Goal: Task Accomplishment & Management: Manage account settings

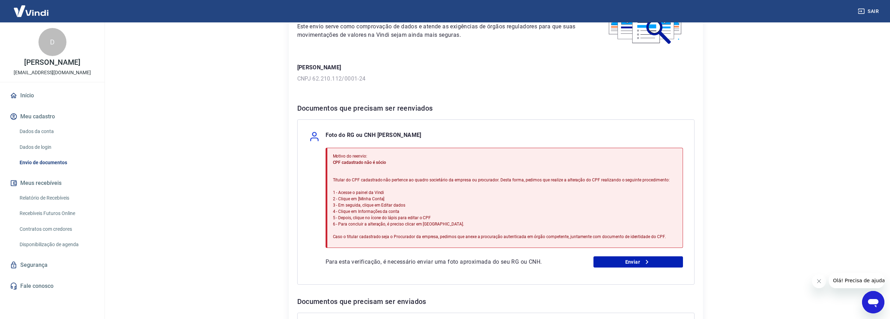
scroll to position [70, 0]
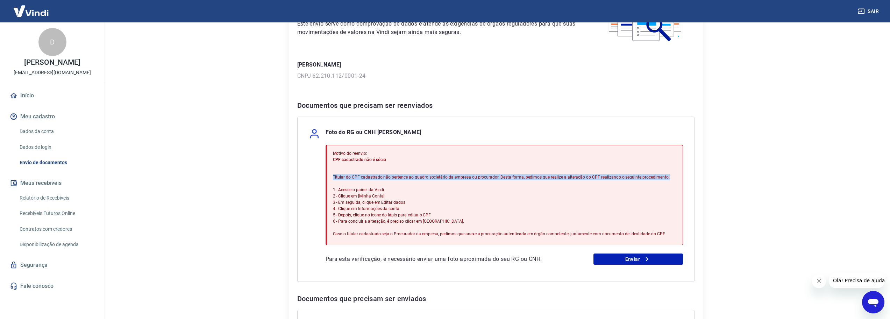
drag, startPoint x: 334, startPoint y: 177, endPoint x: 598, endPoint y: 185, distance: 263.9
click at [598, 185] on p "Titular do CPF cadastrado não pertence ao quadro societário da empresa ou procu…" at bounding box center [501, 205] width 337 height 63
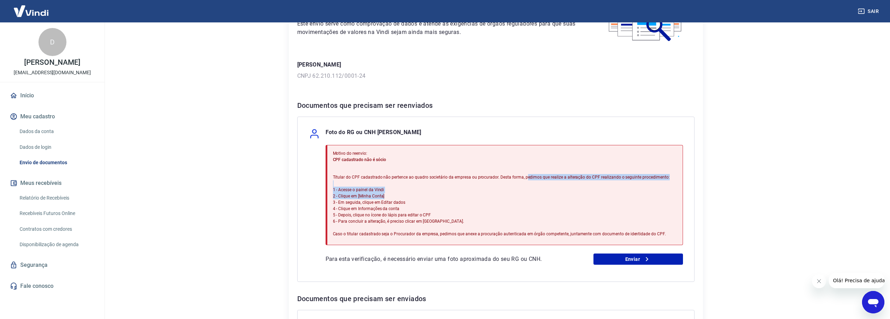
drag, startPoint x: 525, startPoint y: 175, endPoint x: 663, endPoint y: 194, distance: 139.1
click at [663, 194] on p "Titular do CPF cadastrado não pertence ao quadro societário da empresa ou procu…" at bounding box center [501, 205] width 337 height 63
click at [659, 192] on p "Titular do CPF cadastrado não pertence ao quadro societário da empresa ou procu…" at bounding box center [501, 205] width 337 height 63
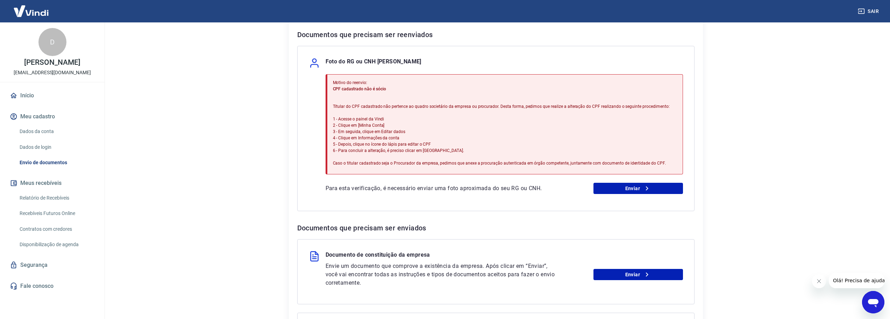
scroll to position [140, 0]
click at [48, 135] on link "Dados da conta" at bounding box center [56, 131] width 79 height 14
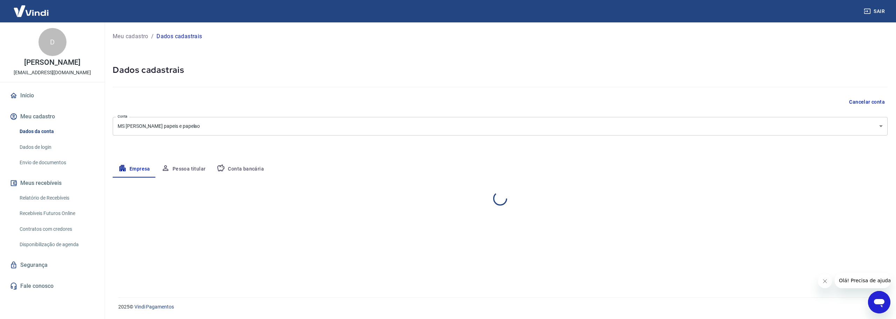
select select "SP"
select select "business"
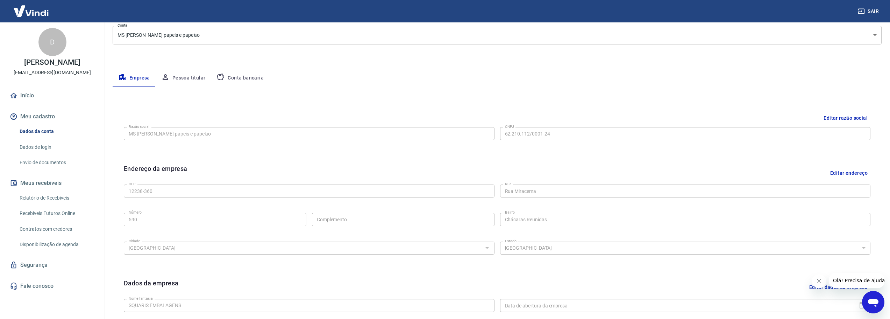
scroll to position [81, 0]
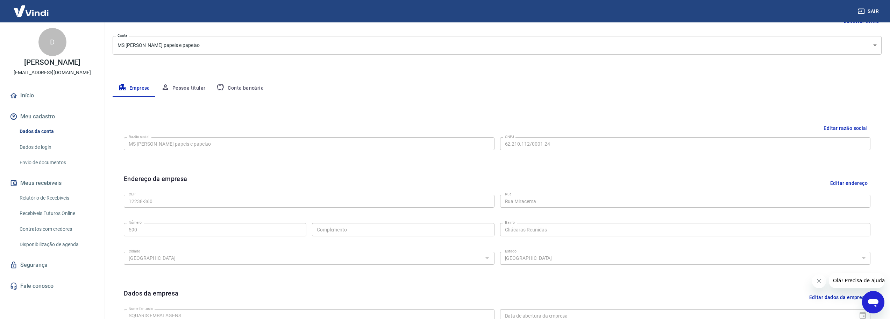
click at [53, 164] on link "Envio de documentos" at bounding box center [56, 162] width 79 height 14
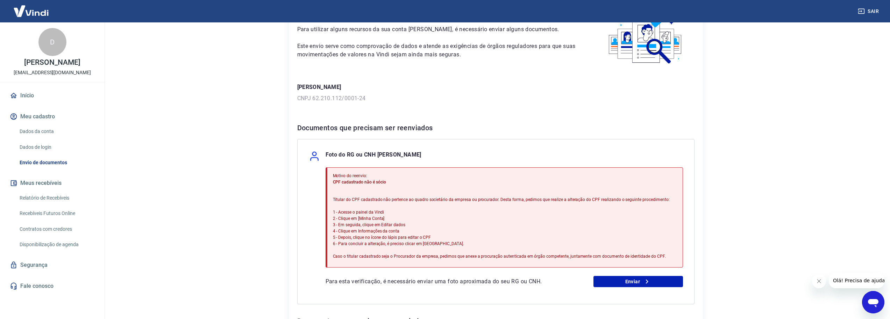
scroll to position [35, 0]
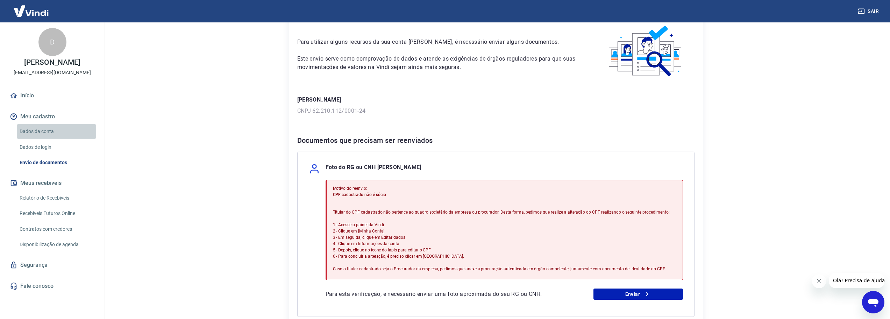
click at [43, 134] on link "Dados da conta" at bounding box center [56, 131] width 79 height 14
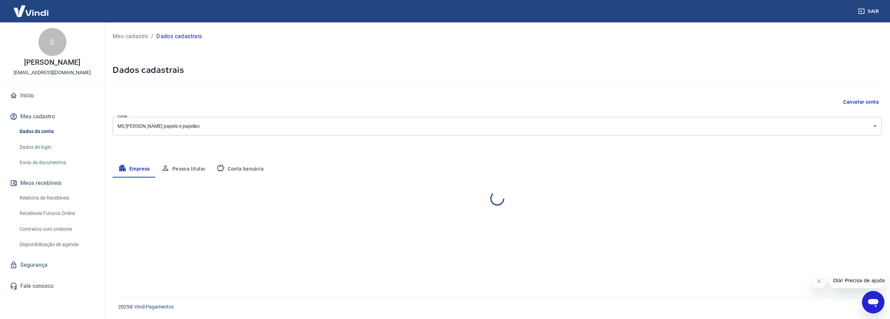
select select "SP"
select select "business"
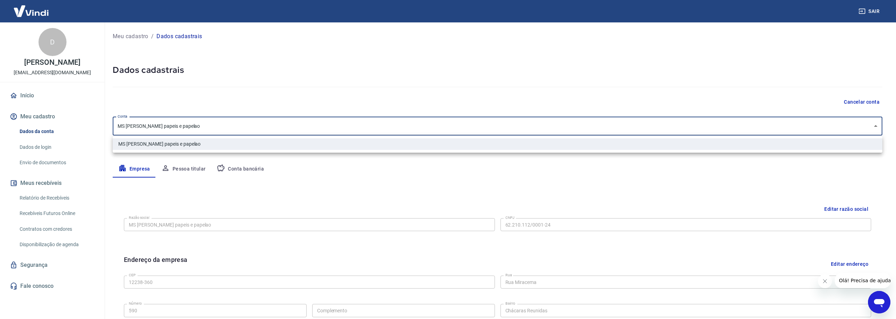
click at [181, 129] on body "Sair D [PERSON_NAME] [EMAIL_ADDRESS][DOMAIN_NAME] Início Meu cadastro Dados da …" at bounding box center [448, 159] width 896 height 319
click at [195, 170] on div at bounding box center [448, 159] width 896 height 319
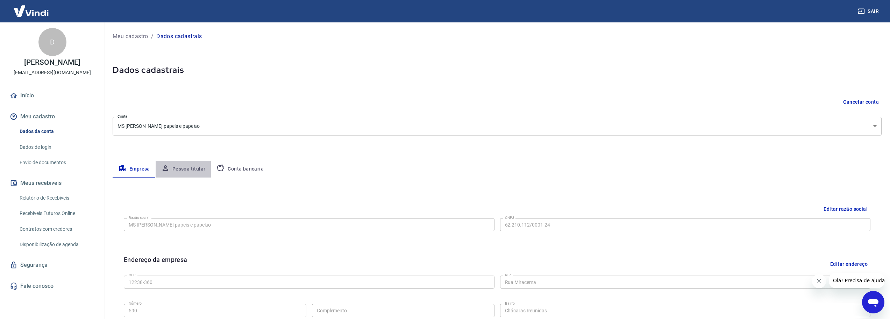
click at [188, 169] on button "Pessoa titular" at bounding box center [184, 169] width 56 height 17
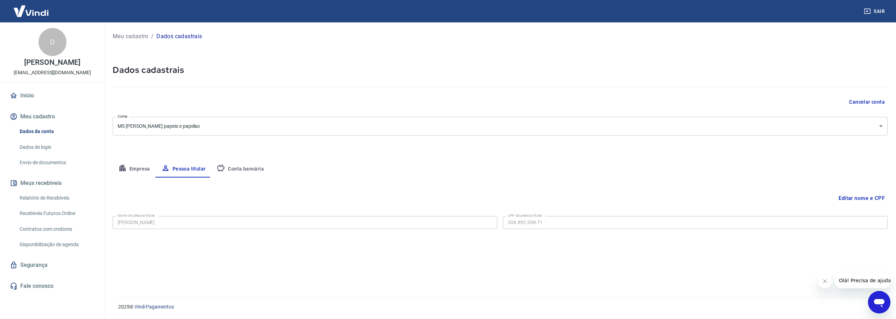
click at [243, 218] on div "Editar nome e CPF Nome da pessoa titular [PERSON_NAME] Nome da pessoa titular C…" at bounding box center [500, 228] width 775 height 103
click at [235, 169] on button "Conta bancária" at bounding box center [240, 169] width 58 height 17
click at [185, 168] on button "Pessoa titular" at bounding box center [184, 169] width 56 height 17
click at [862, 198] on button "Editar nome e CPF" at bounding box center [861, 197] width 52 height 13
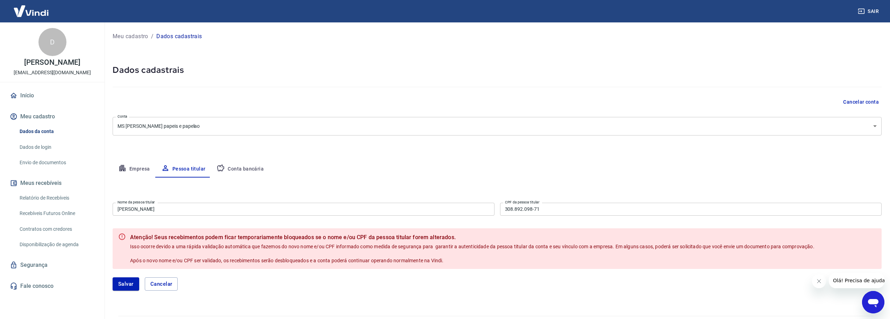
click at [233, 171] on button "Conta bancária" at bounding box center [240, 169] width 58 height 17
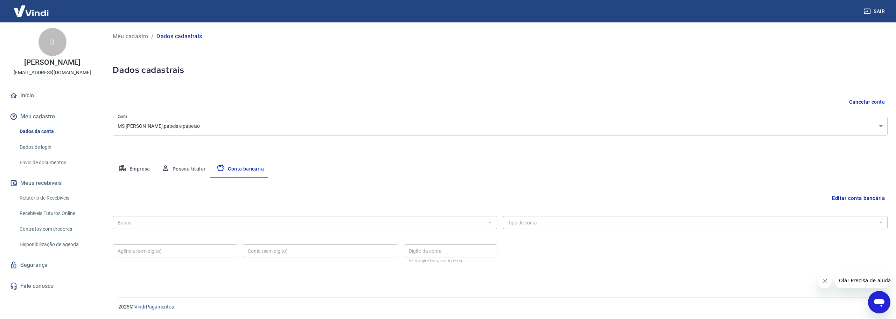
click at [183, 169] on button "Pessoa titular" at bounding box center [184, 169] width 56 height 17
click at [252, 168] on button "Conta bancária" at bounding box center [240, 169] width 58 height 17
click at [194, 169] on button "Pessoa titular" at bounding box center [184, 169] width 56 height 17
click at [130, 166] on button "Empresa" at bounding box center [134, 169] width 43 height 17
select select "SP"
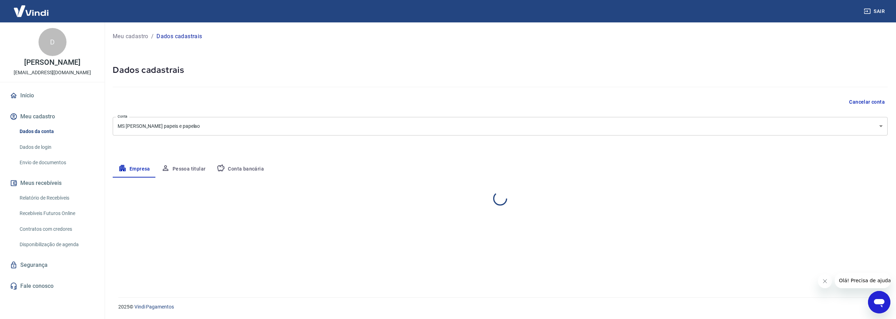
select select "business"
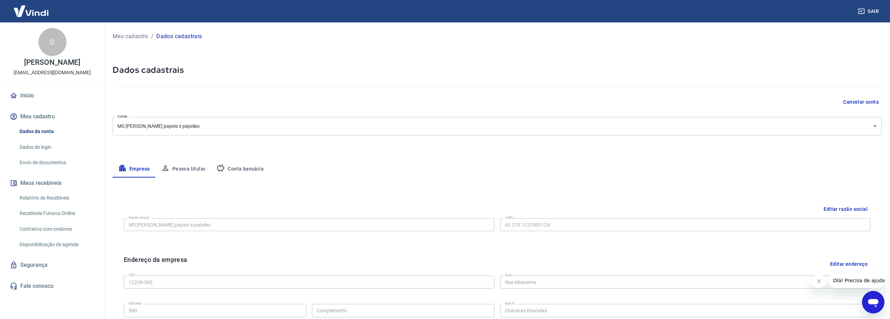
click at [172, 166] on button "Pessoa titular" at bounding box center [184, 169] width 56 height 17
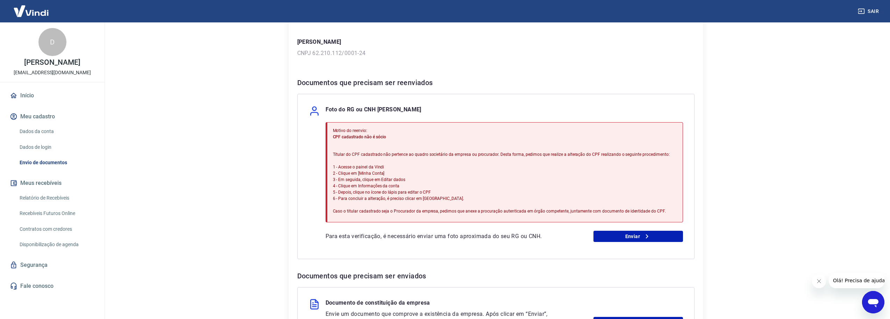
scroll to position [105, 0]
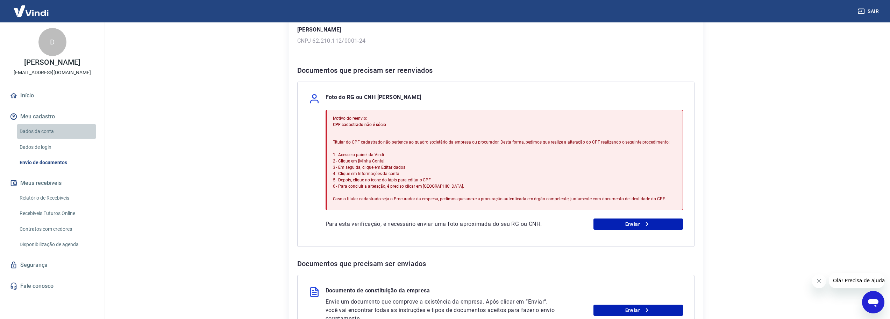
click at [35, 132] on link "Dados da conta" at bounding box center [56, 131] width 79 height 14
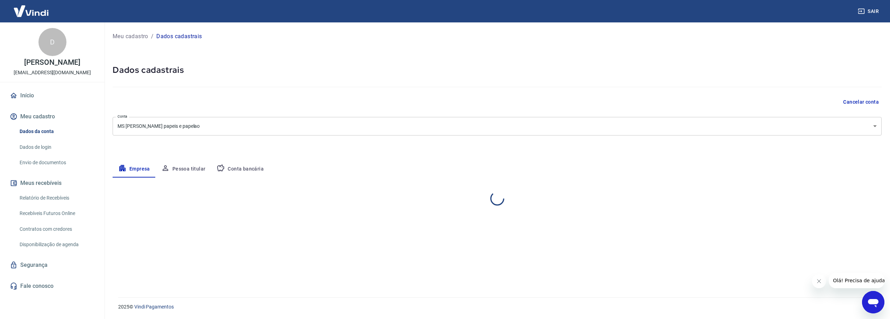
select select "SP"
select select "business"
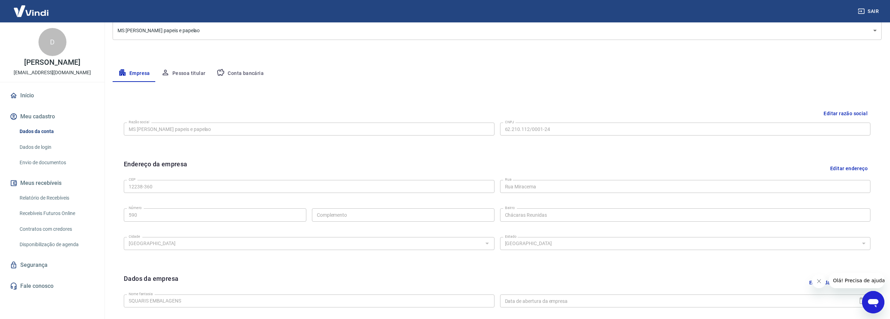
scroll to position [105, 0]
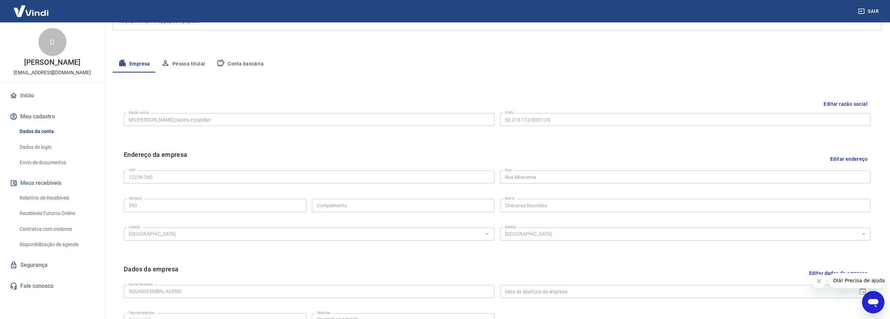
click at [189, 66] on button "Pessoa titular" at bounding box center [184, 64] width 56 height 17
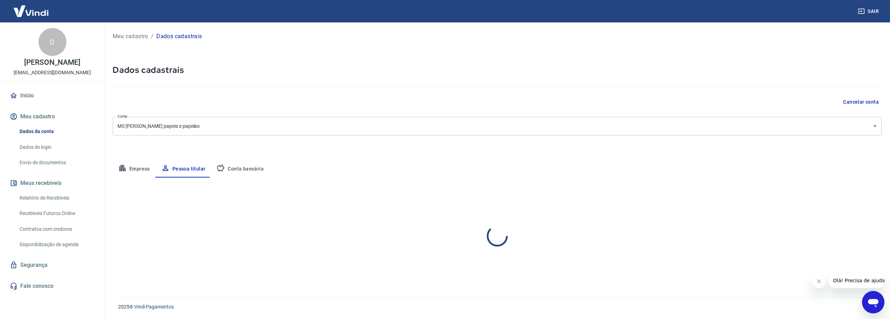
scroll to position [0, 0]
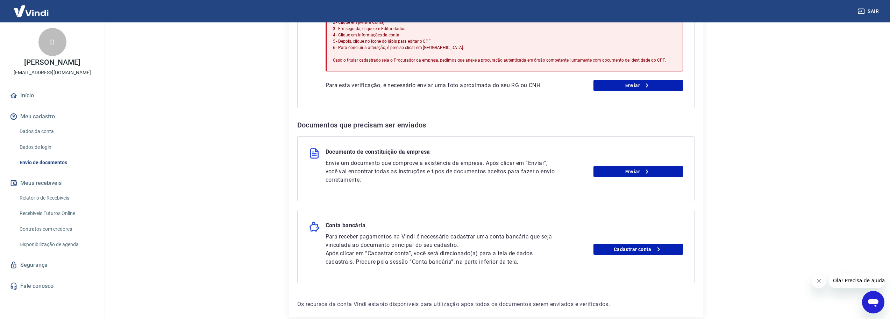
scroll to position [280, 0]
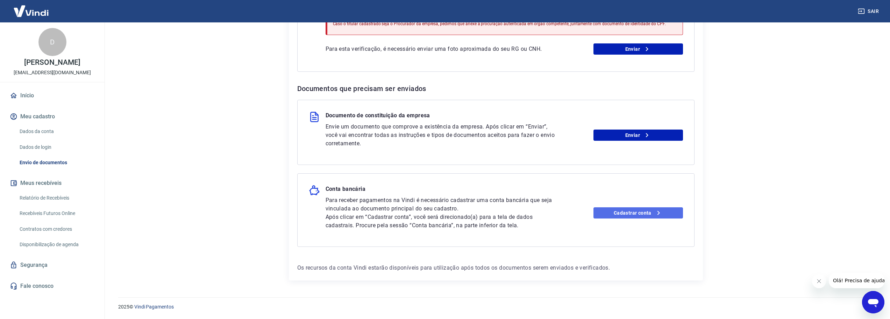
click at [631, 213] on link "Cadastrar conta" at bounding box center [639, 212] width 90 height 11
click at [652, 212] on link "Cadastrar conta" at bounding box center [639, 212] width 90 height 11
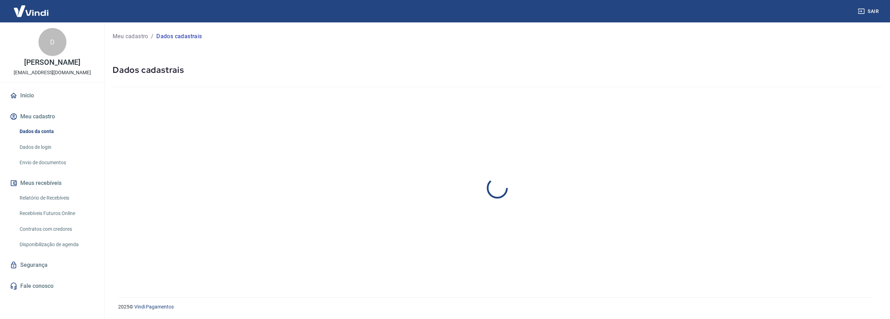
select select "SP"
select select "business"
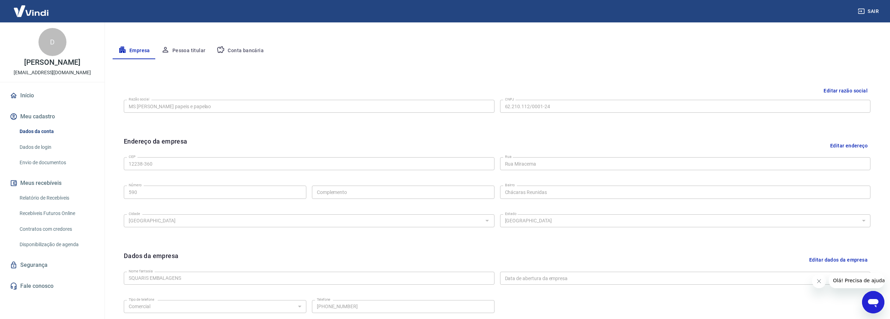
scroll to position [11, 0]
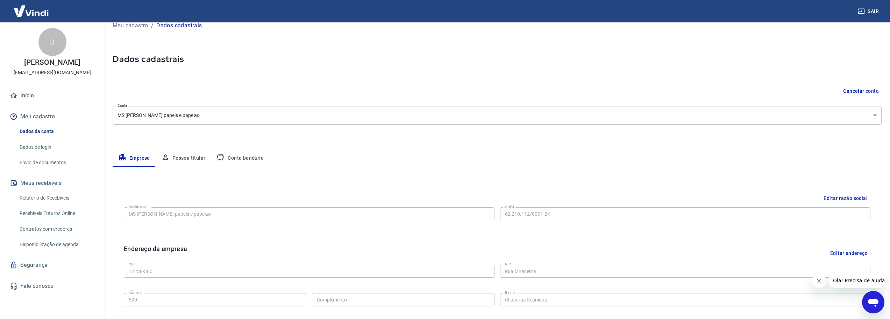
click at [233, 158] on button "Conta bancária" at bounding box center [240, 158] width 58 height 17
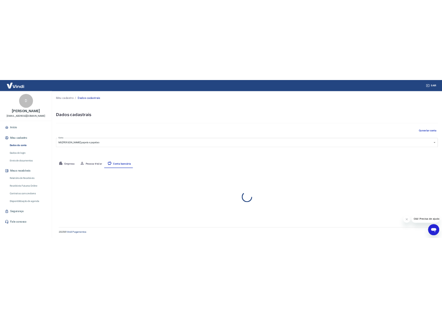
scroll to position [0, 0]
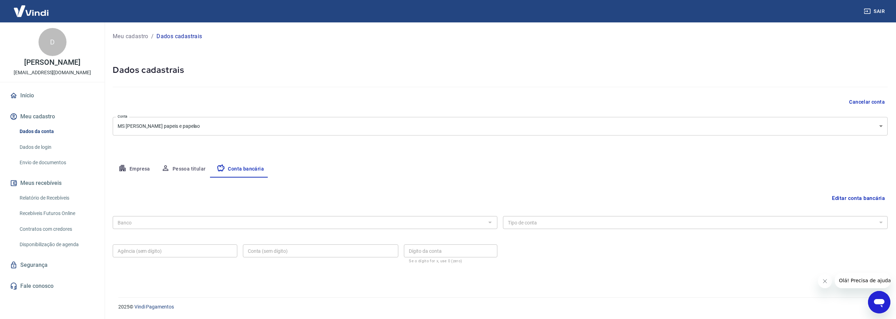
click at [636, 283] on div "Meu cadastro / Dados cadastrais Dados cadastrais Cancelar conta Conta MS Quais …" at bounding box center [499, 155] width 791 height 266
click at [318, 219] on div "Banco" at bounding box center [305, 222] width 385 height 13
click at [856, 199] on button "Editar conta bancária" at bounding box center [858, 197] width 58 height 13
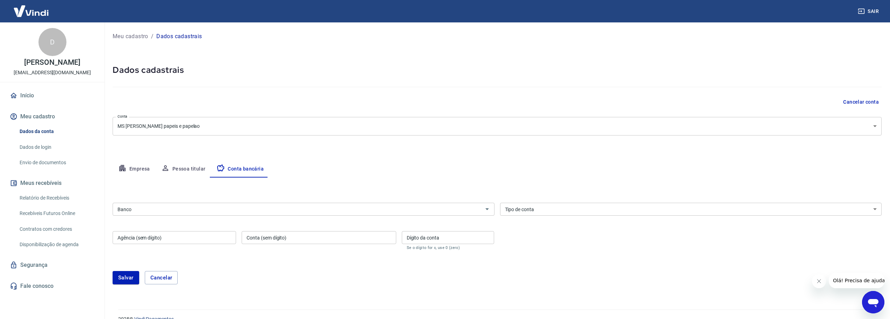
click at [668, 211] on select "Conta Corrente Conta Poupança" at bounding box center [691, 209] width 382 height 13
click at [601, 209] on select "Conta Corrente Conta Poupança" at bounding box center [691, 209] width 382 height 13
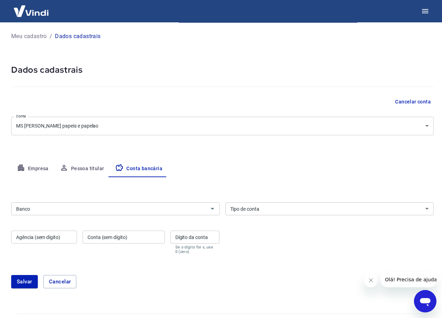
scroll to position [17, 0]
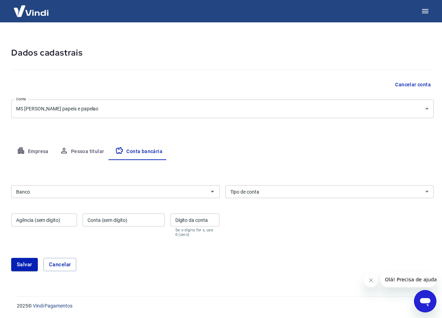
click at [180, 191] on input "Banco" at bounding box center [109, 192] width 193 height 9
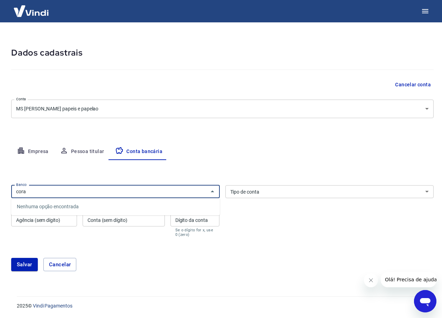
drag, startPoint x: 179, startPoint y: 190, endPoint x: -64, endPoint y: 184, distance: 242.5
click at [0, 184] on html "Meu cadastro / Dados cadastrais Dados cadastrais Cancelar conta Conta MS Quais …" at bounding box center [221, 142] width 442 height 318
type input "403"
click at [314, 195] on select "Conta Corrente Conta Poupança" at bounding box center [329, 191] width 209 height 13
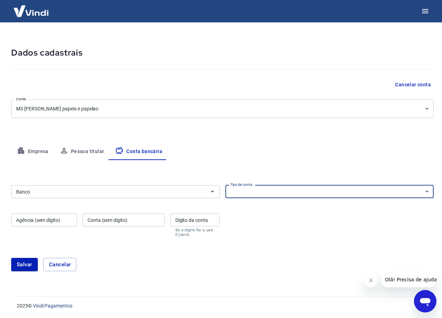
select select "1"
click at [225, 185] on select "Conta Corrente Conta Poupança" at bounding box center [329, 191] width 209 height 13
click at [212, 191] on icon "Abrir" at bounding box center [212, 192] width 8 height 8
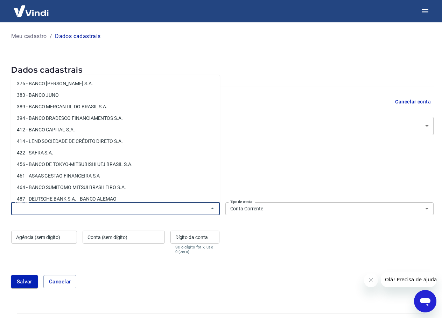
scroll to position [630, 0]
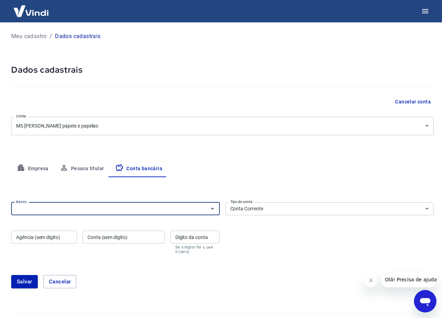
click at [79, 206] on input "Banco" at bounding box center [109, 209] width 193 height 9
type input "4"
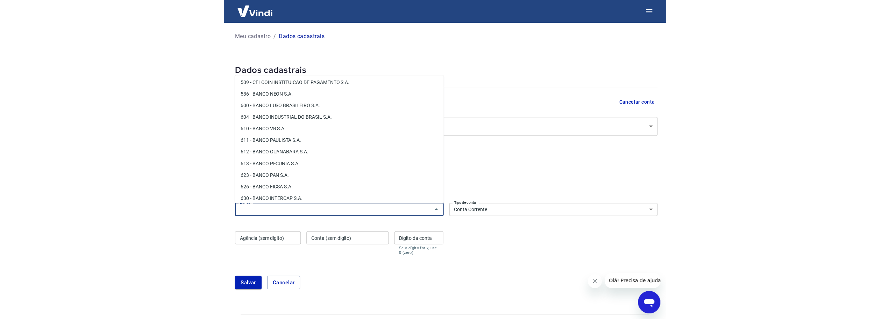
scroll to position [910, 0]
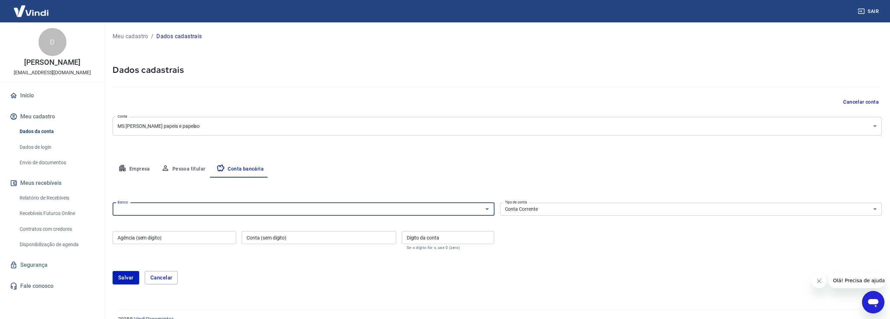
click at [459, 209] on input "Banco" at bounding box center [298, 209] width 366 height 9
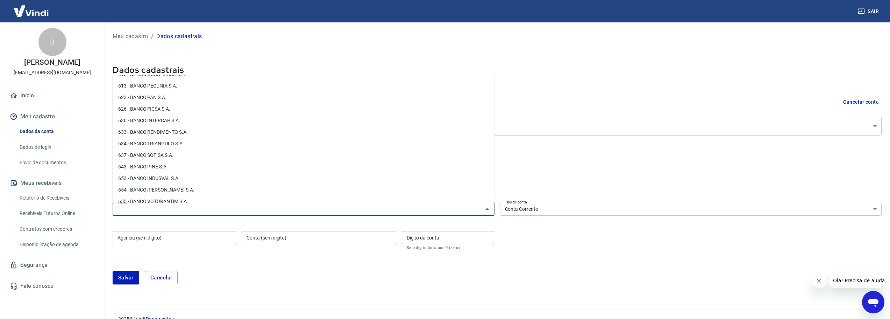
scroll to position [1067, 0]
click at [323, 212] on input "Banco" at bounding box center [298, 209] width 366 height 9
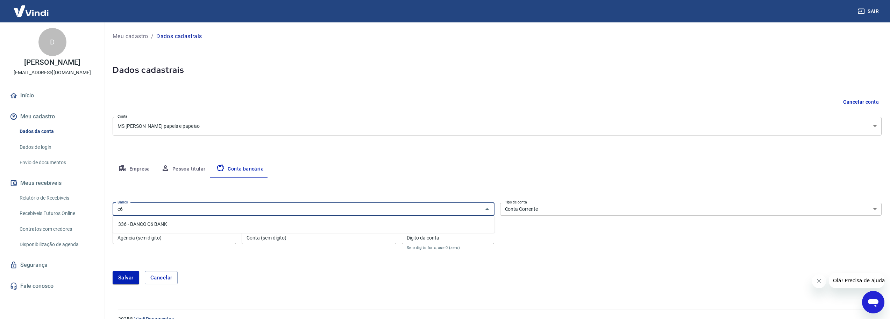
click at [191, 226] on li "336 - BANCO C6 BANK" at bounding box center [304, 224] width 382 height 12
type input "336 - BANCO C6 BANK"
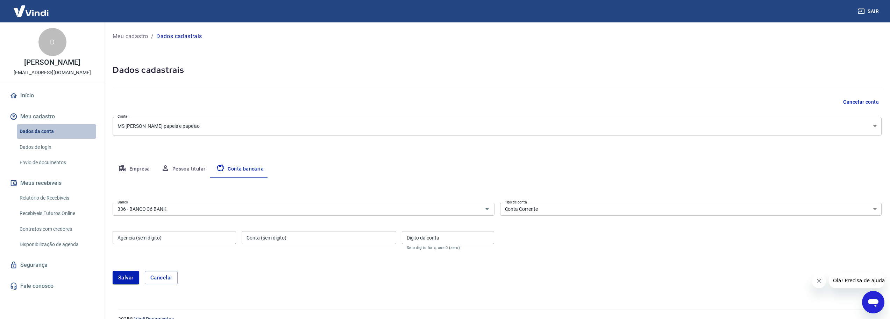
click at [38, 130] on link "Dados da conta" at bounding box center [56, 131] width 79 height 14
click at [48, 151] on link "Dados de login" at bounding box center [56, 147] width 79 height 14
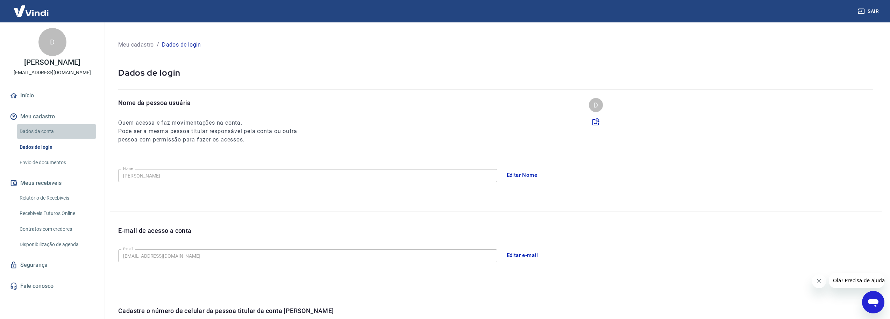
click at [44, 130] on link "Dados da conta" at bounding box center [56, 131] width 79 height 14
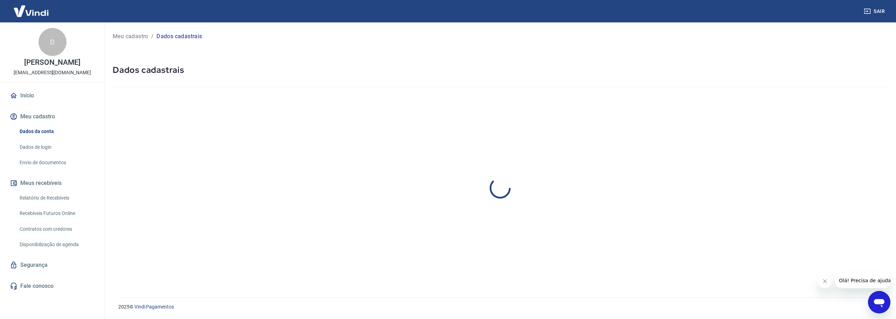
select select "SP"
select select "business"
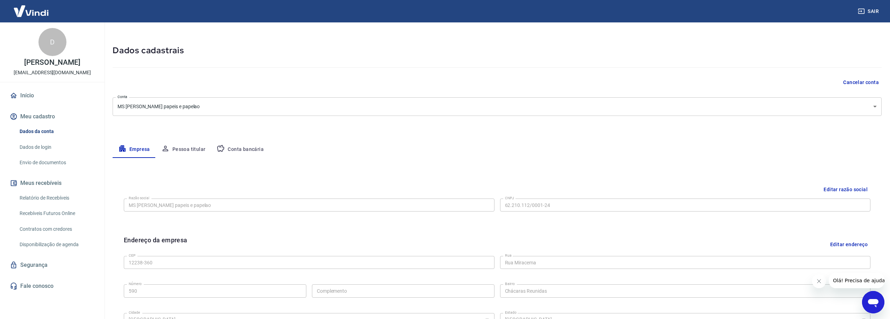
scroll to position [35, 0]
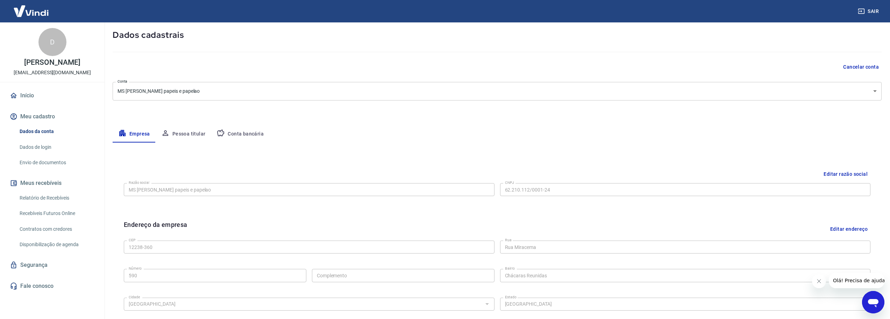
click at [190, 134] on button "Pessoa titular" at bounding box center [184, 134] width 56 height 17
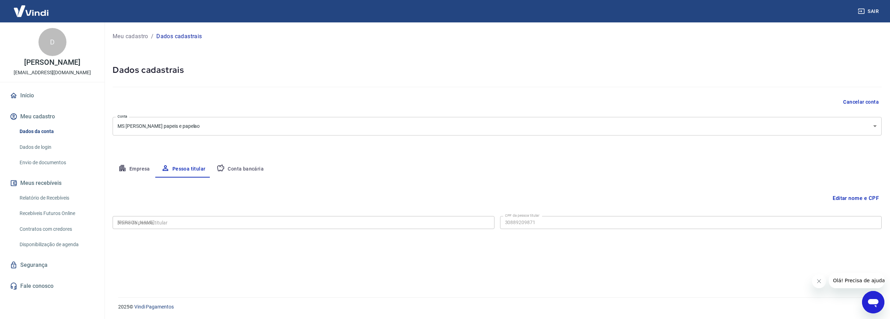
type input "308.892.098-71"
click at [851, 197] on button "Editar nome e CPF" at bounding box center [861, 197] width 52 height 13
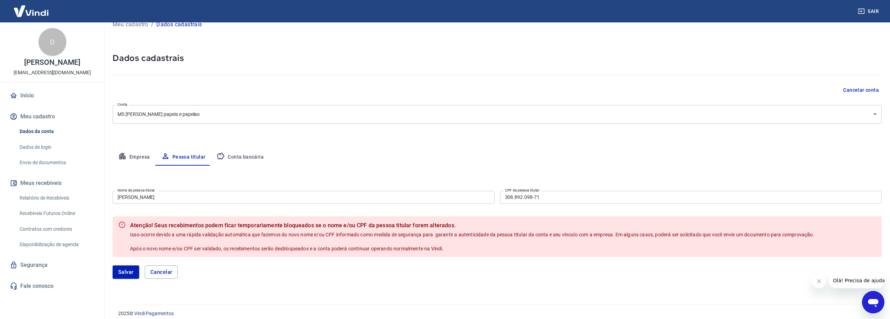
scroll to position [19, 0]
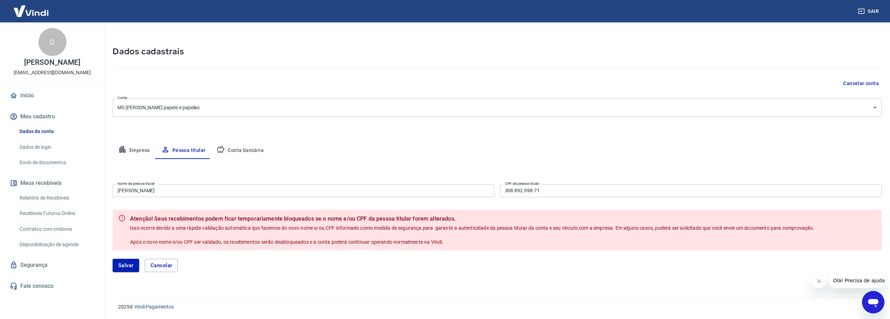
click at [303, 191] on input "[PERSON_NAME]" at bounding box center [304, 190] width 382 height 13
drag, startPoint x: 181, startPoint y: 191, endPoint x: 188, endPoint y: 190, distance: 6.8
click at [181, 191] on input "[PERSON_NAME]" at bounding box center [304, 190] width 382 height 13
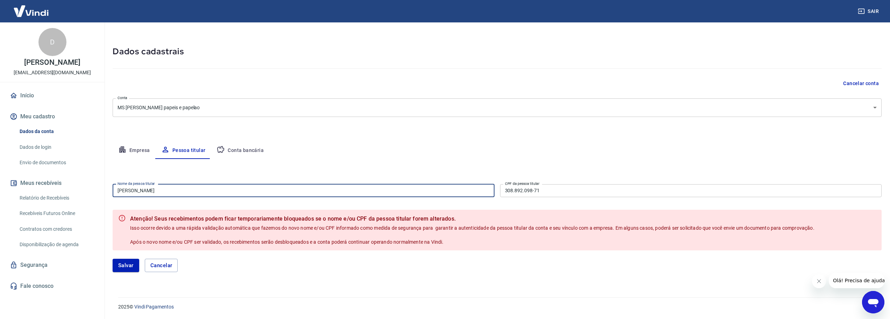
drag, startPoint x: 202, startPoint y: 189, endPoint x: 14, endPoint y: 184, distance: 187.2
click at [15, 184] on div "Sair D DOUGLAS R LOPES industria@squaris.com.br Início Meu cadastro Dados da co…" at bounding box center [445, 140] width 890 height 319
paste input "Marco Antonio Borges Kitazuru"
type input "Marco Antonio Borges Kitazuru"
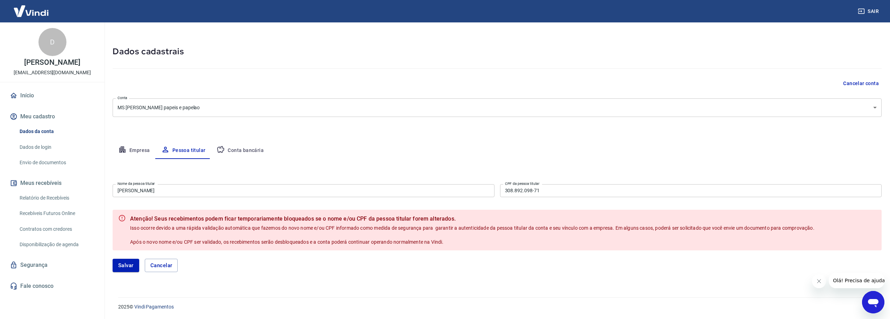
click at [568, 193] on input "308.892.098-71" at bounding box center [691, 190] width 382 height 13
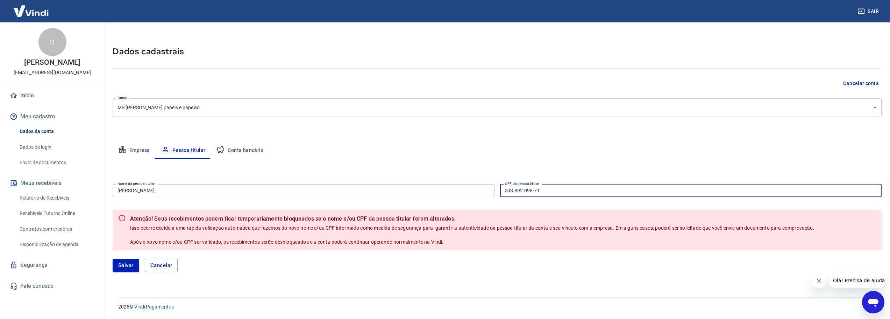
drag, startPoint x: 570, startPoint y: 192, endPoint x: 377, endPoint y: 193, distance: 193.1
click at [395, 192] on div "Nome da pessoa titular Marco Antonio Borges Kitazuru Nome da pessoa titular CPF…" at bounding box center [497, 189] width 769 height 17
paste input "228.947.978-00"
type input "228.947.978-00"
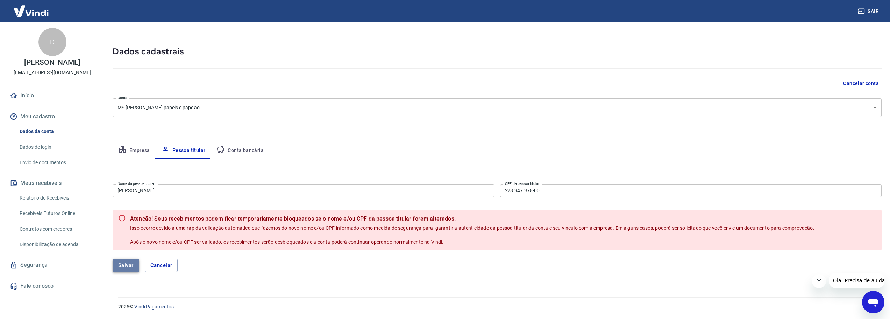
click at [132, 268] on button "Salvar" at bounding box center [126, 265] width 27 height 13
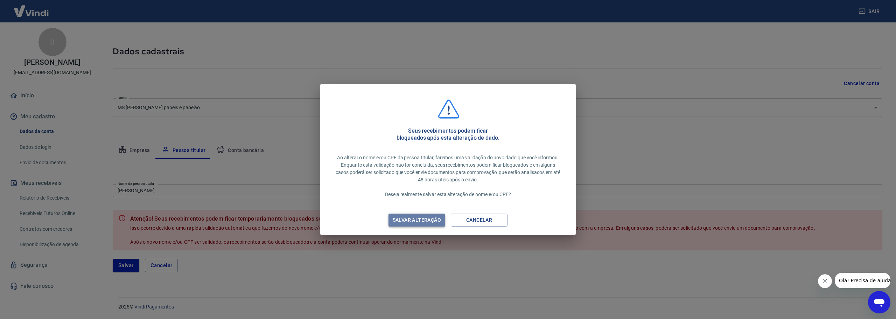
click at [413, 222] on div "Salvar alteração" at bounding box center [416, 220] width 65 height 9
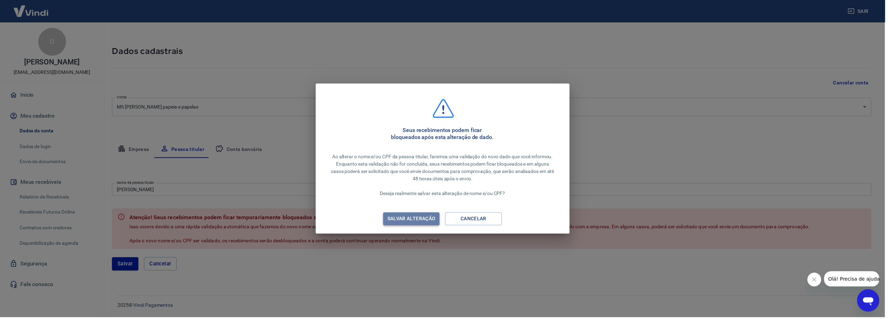
scroll to position [0, 0]
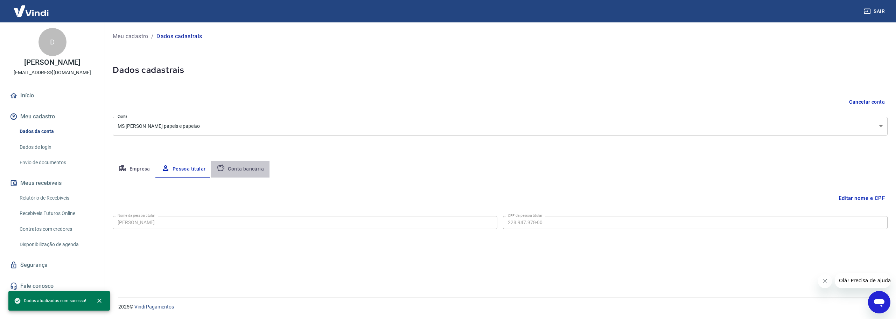
click at [254, 170] on button "Conta bancária" at bounding box center [240, 169] width 58 height 17
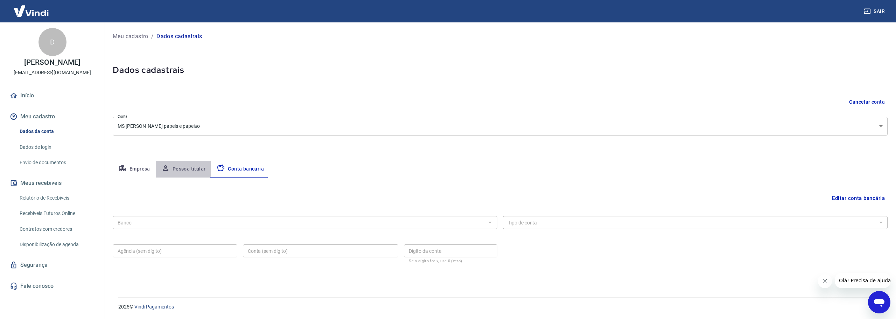
click at [198, 169] on button "Pessoa titular" at bounding box center [184, 169] width 56 height 17
click at [135, 172] on button "Empresa" at bounding box center [134, 169] width 43 height 17
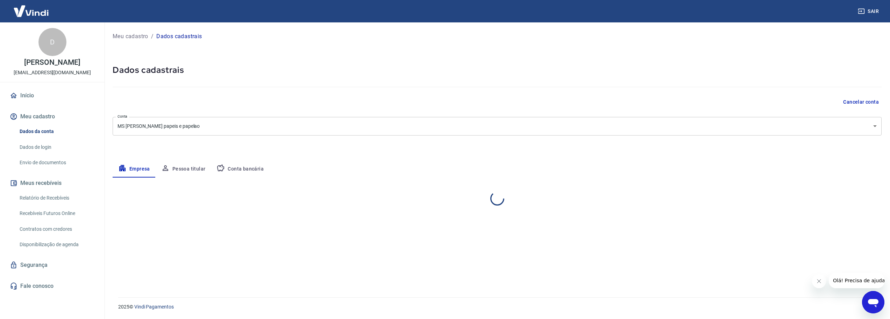
select select "SP"
select select "business"
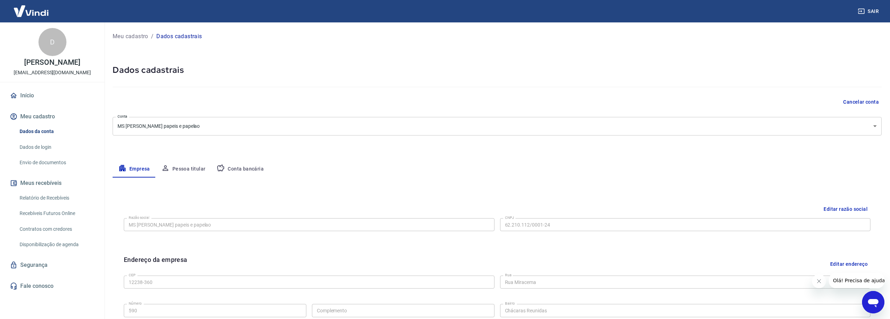
click at [248, 166] on button "Conta bancária" at bounding box center [240, 169] width 58 height 17
